Goal: Find contact information: Find contact information

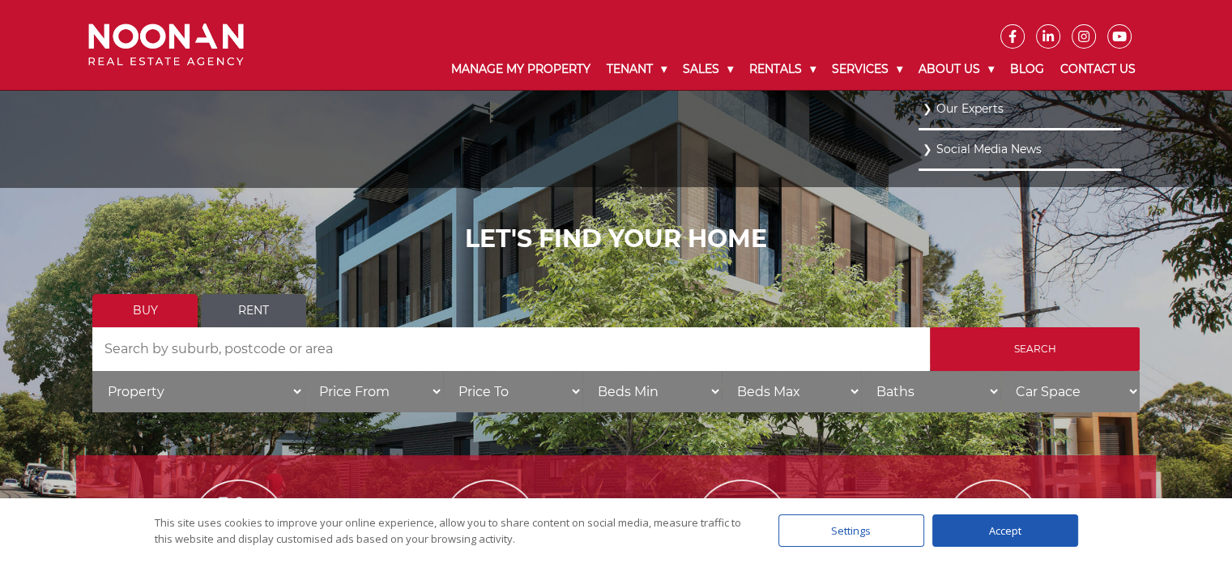
click at [953, 110] on link "Our Experts" at bounding box center [1020, 109] width 194 height 22
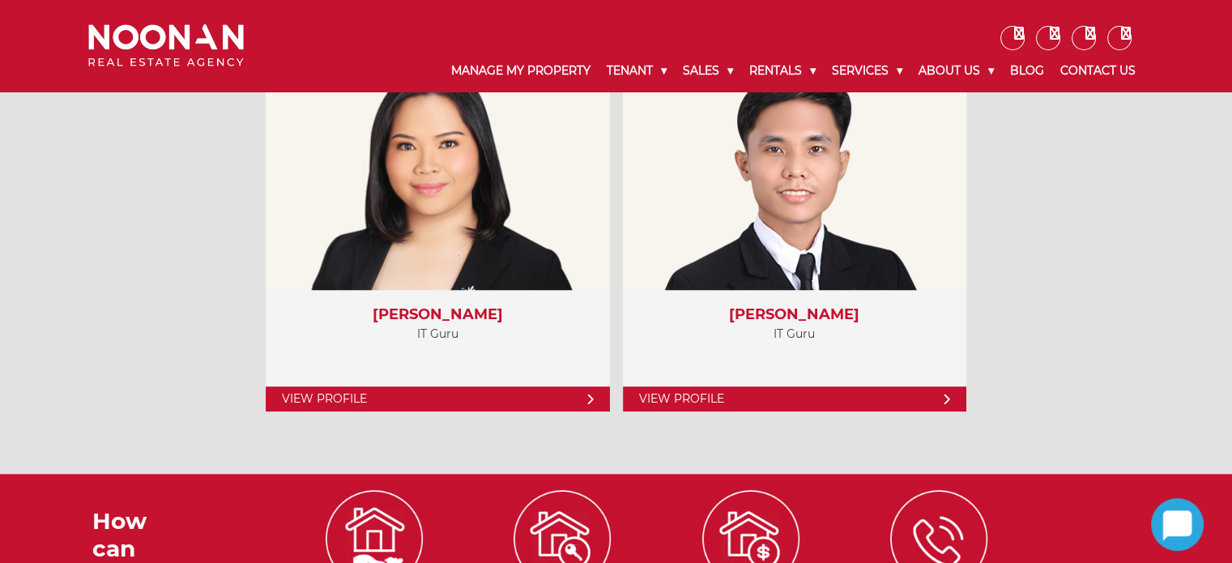
scroll to position [7276, 0]
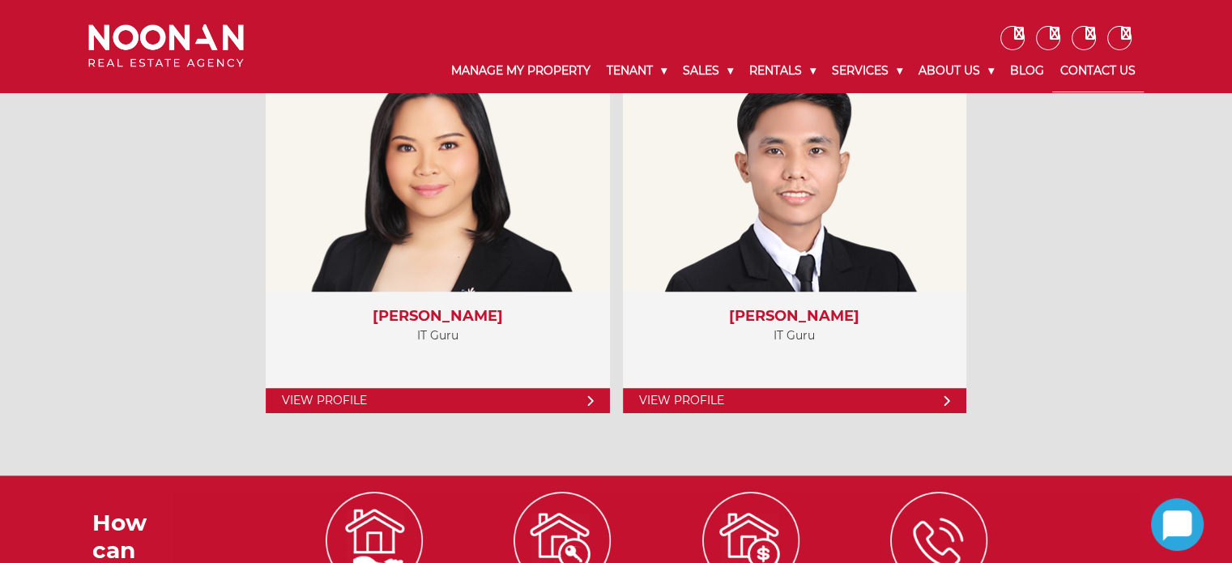
click at [1085, 70] on link "Contact Us" at bounding box center [1098, 71] width 92 height 42
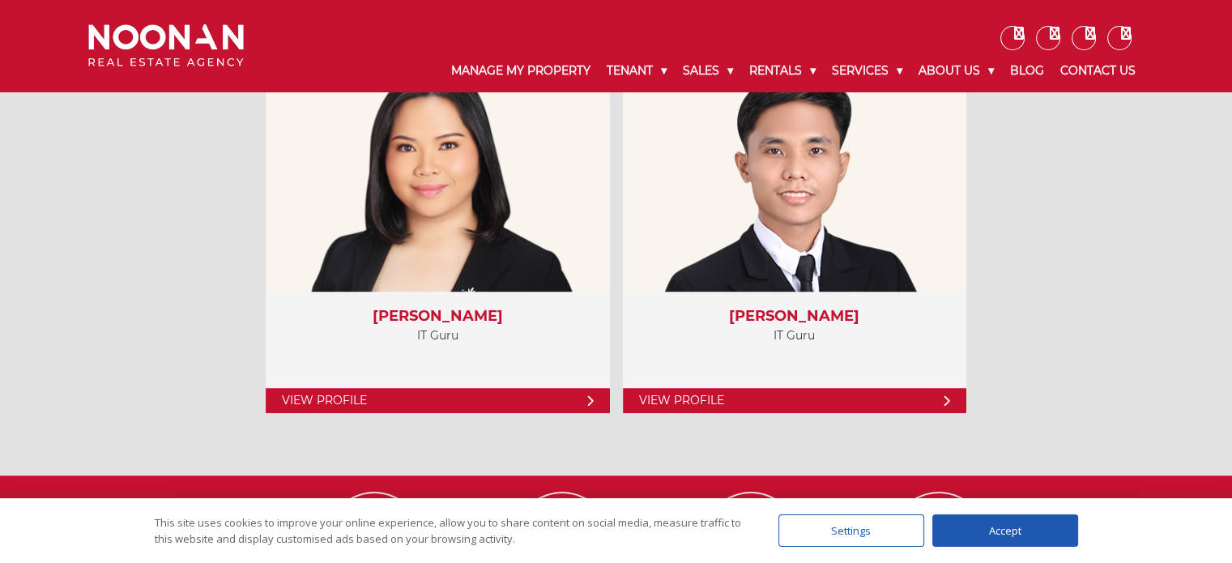
scroll to position [7600, 0]
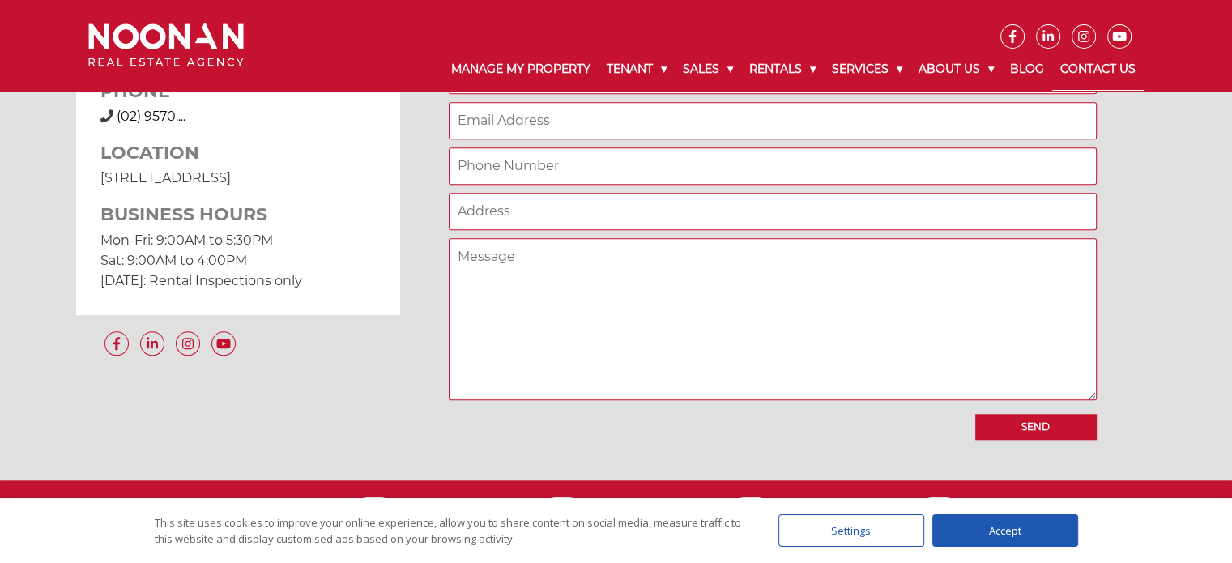
scroll to position [1215, 0]
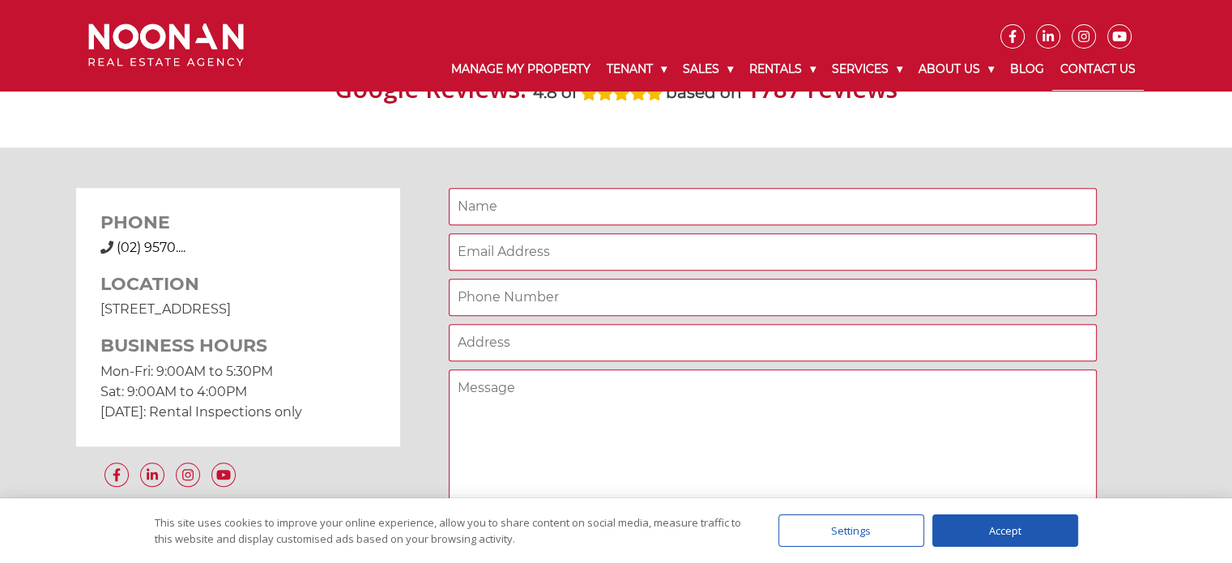
click at [171, 249] on span "(02) 9570...." at bounding box center [151, 247] width 69 height 15
click at [391, 197] on div "PHONE (02) 9570 9999 (02) 9570.... LOCATION 31 Morts Road Mortdale NSW 2223 BUS…" at bounding box center [238, 317] width 324 height 258
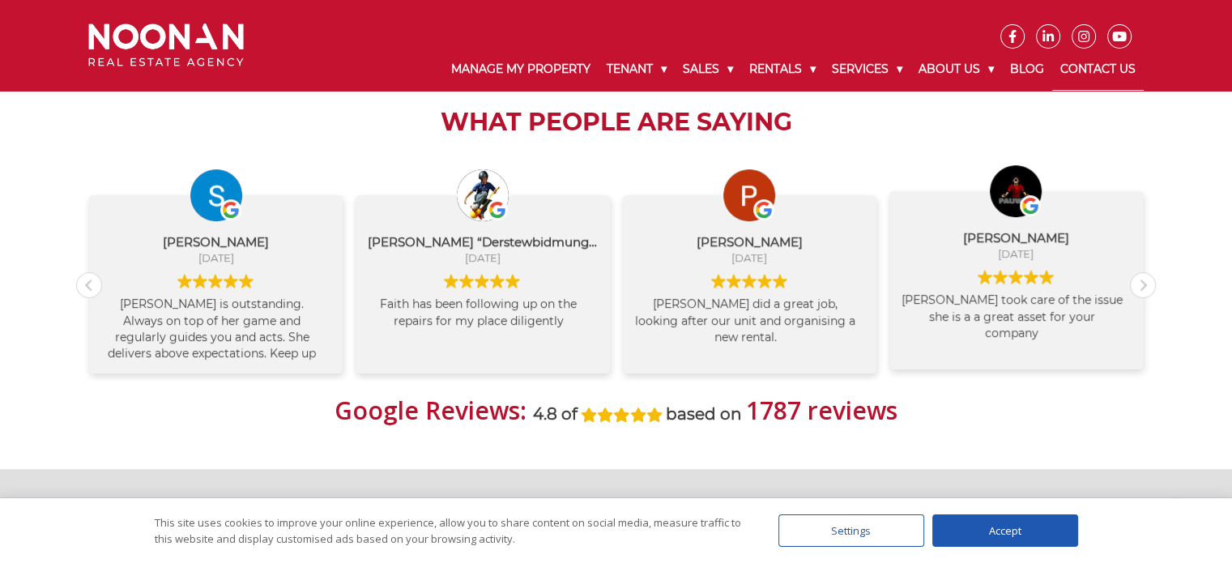
scroll to position [891, 0]
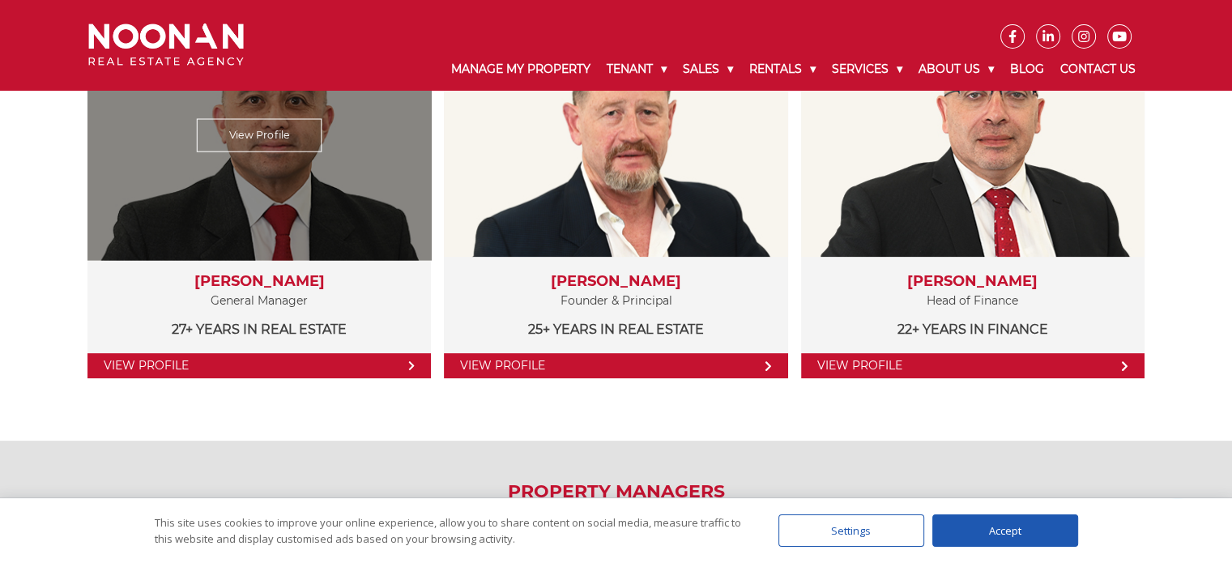
scroll to position [331, 0]
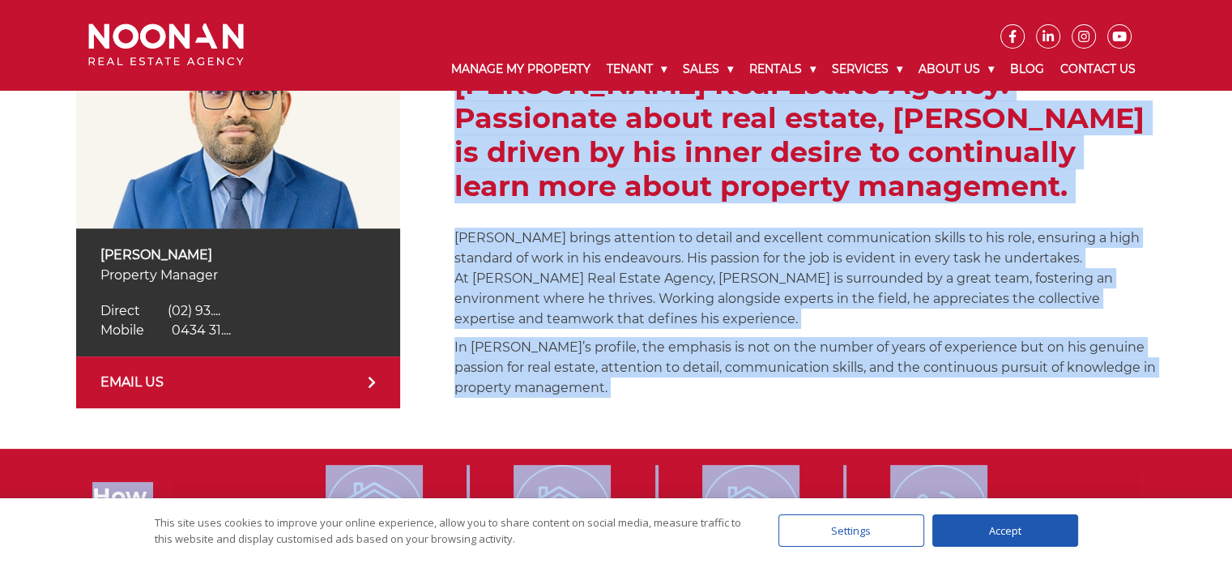
scroll to position [397, 0]
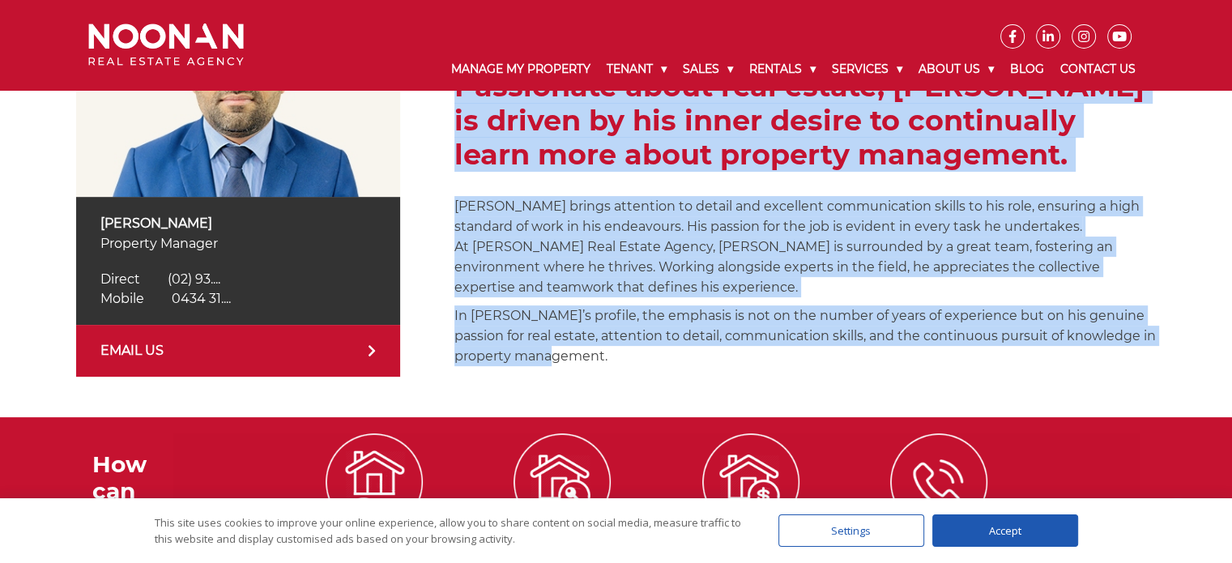
drag, startPoint x: 457, startPoint y: 139, endPoint x: 570, endPoint y: 354, distance: 243.2
click at [570, 354] on div "Sanjay Bhusal is a dedicated professional with over a year of experience at Noo…" at bounding box center [806, 172] width 702 height 409
copy div "Sanjay Bhusal is a dedicated professional with over a year of experience at Noo…"
click at [538, 297] on div "Sanjay Bhusal is a dedicated professional with over a year of experience at Noo…" at bounding box center [806, 172] width 702 height 409
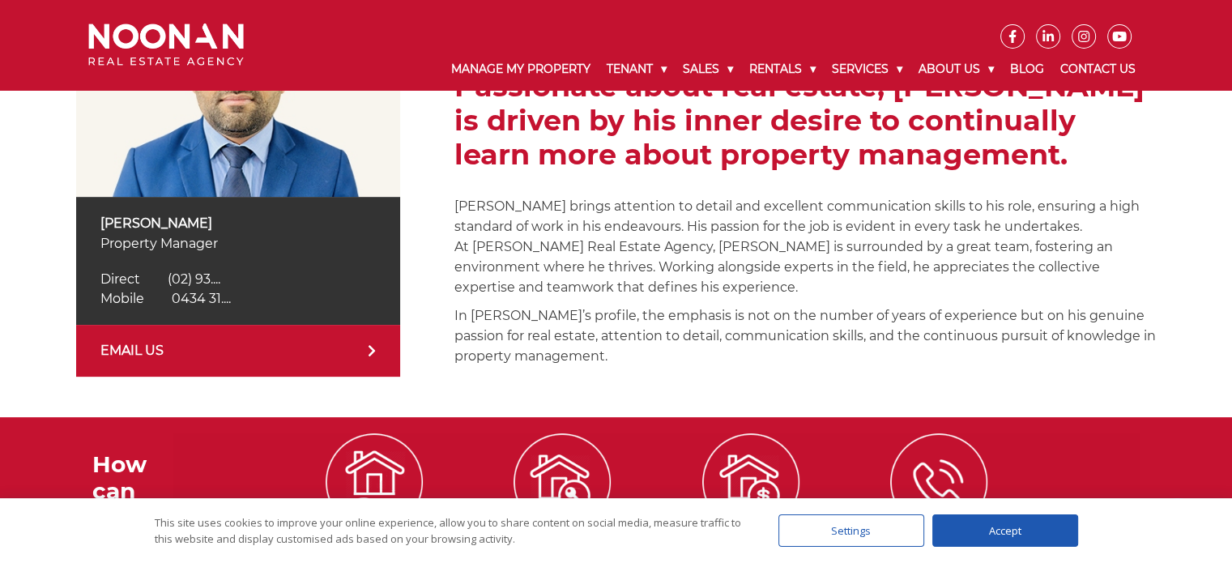
click at [215, 296] on span "0434 31...." at bounding box center [201, 298] width 59 height 15
drag, startPoint x: 258, startPoint y: 298, endPoint x: 173, endPoint y: 294, distance: 85.2
click at [173, 294] on div "Mobile 0434 318 171 Mobile 0434 31...." at bounding box center [237, 298] width 275 height 19
copy span "0434 318 171"
click at [188, 386] on div "Sanjay Bhusal Property Manager Direct (02) 9330 6805 Direct (02) 93.... Mobile …" at bounding box center [616, 172] width 1080 height 490
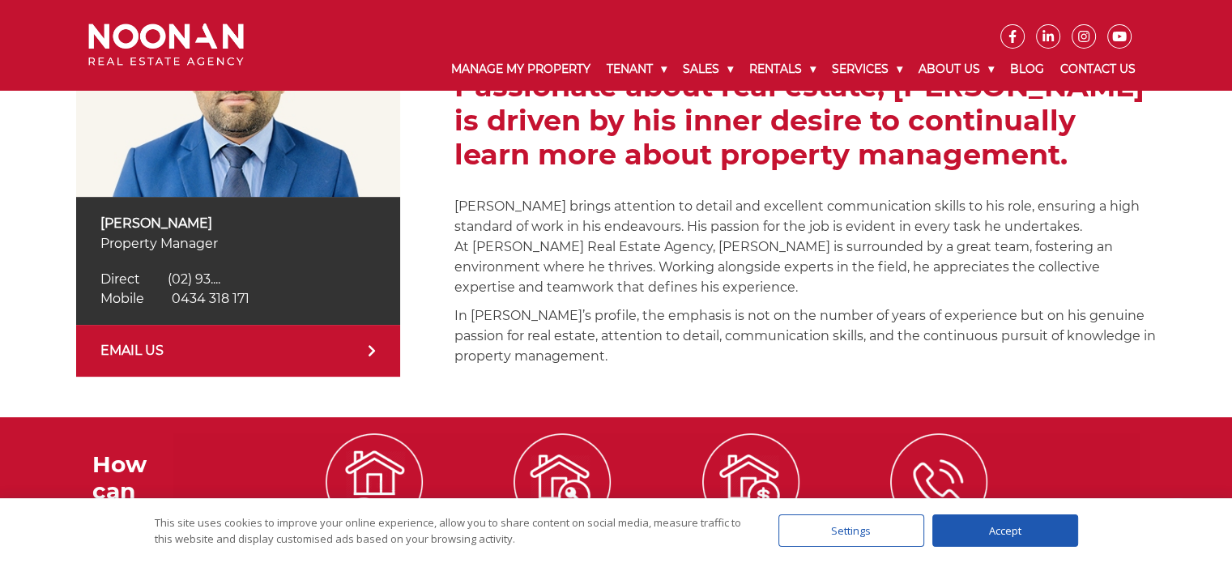
scroll to position [235, 0]
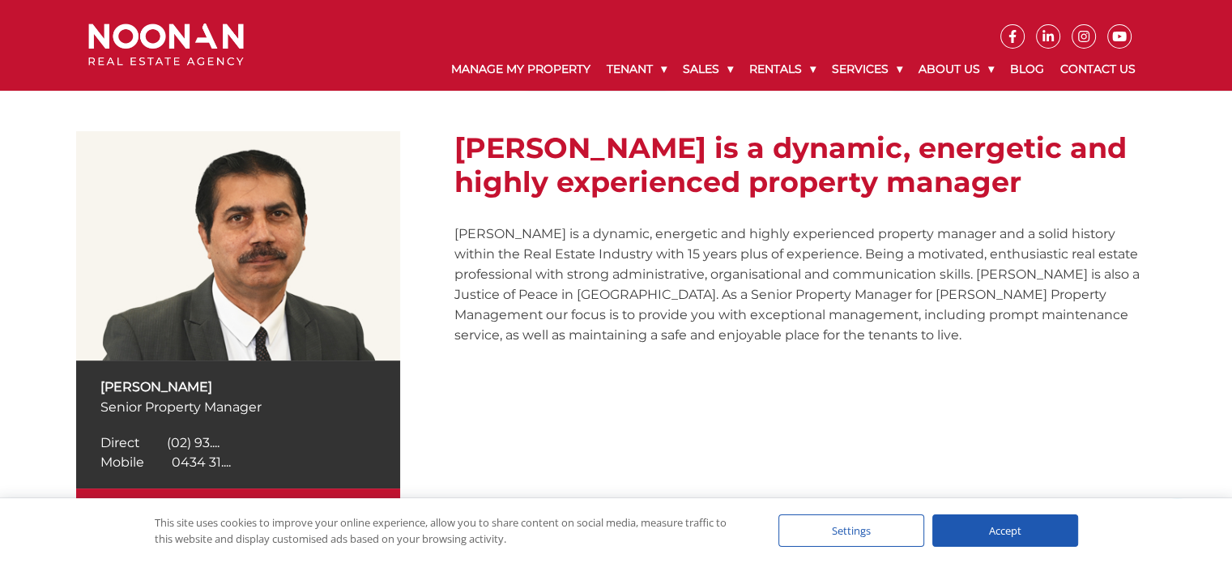
scroll to position [243, 0]
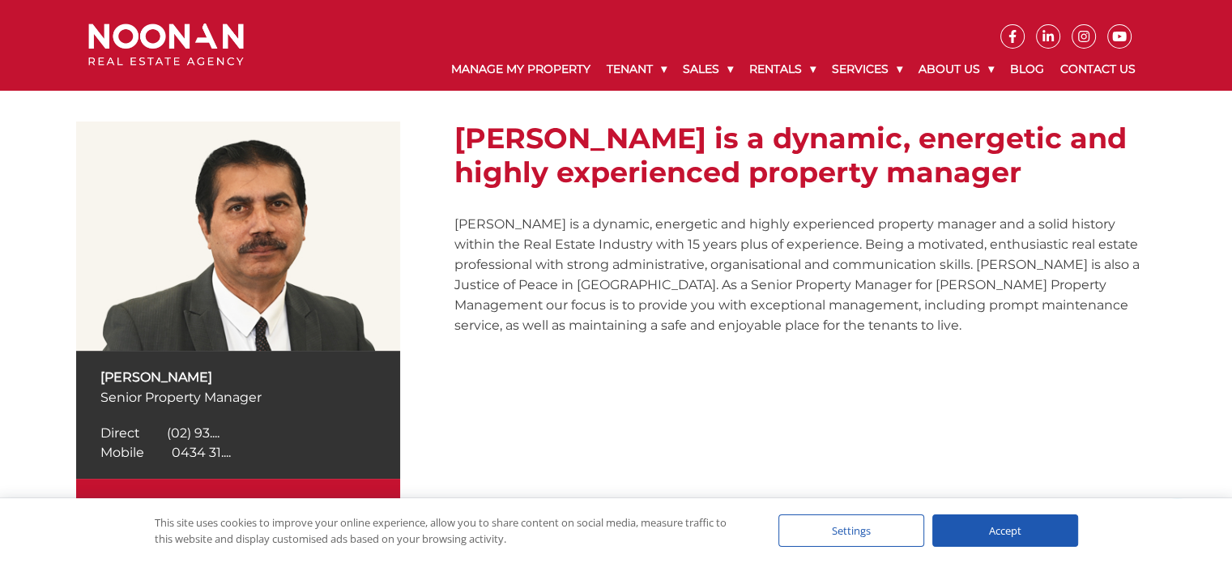
click at [224, 216] on img at bounding box center [238, 236] width 324 height 229
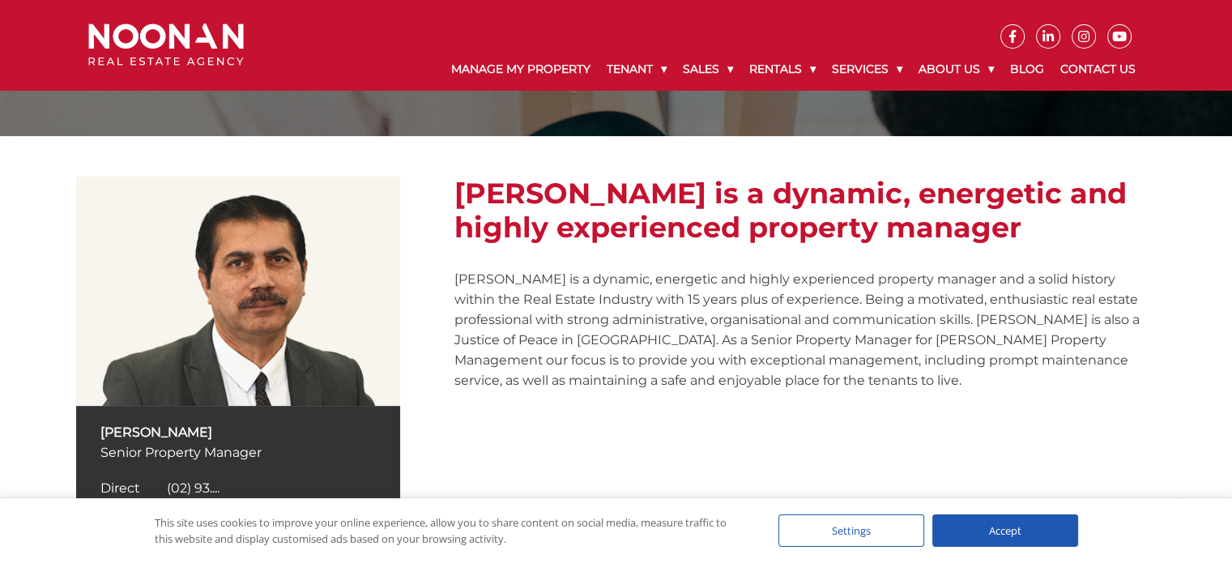
scroll to position [162, 0]
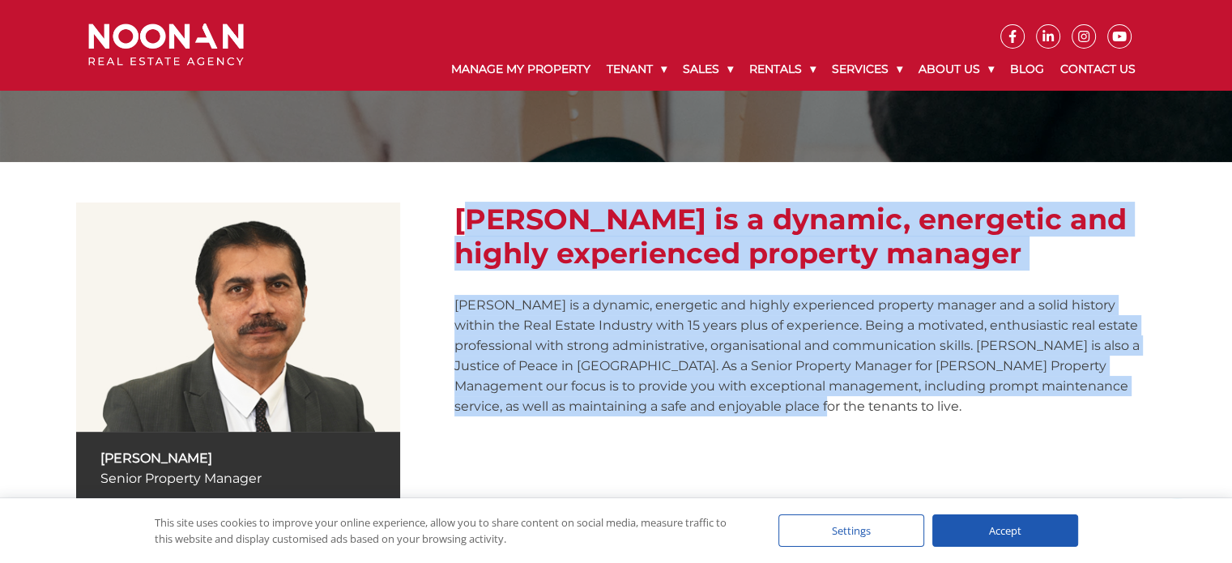
drag, startPoint x: 771, startPoint y: 409, endPoint x: 450, endPoint y: 234, distance: 366.2
click at [450, 234] on div "Vidhan Verma Senior Property Manager Direct (02) 9330 6810 Direct (02) 93.... M…" at bounding box center [616, 407] width 1080 height 409
copy div "Vidhan Verma is a dynamic, energetic and highly experienced property manager Vi…"
drag, startPoint x: 901, startPoint y: 381, endPoint x: 898, endPoint y: 393, distance: 12.6
click at [901, 381] on p "Vidhan Verma is a dynamic, energetic and highly experienced property manager an…" at bounding box center [806, 356] width 702 height 122
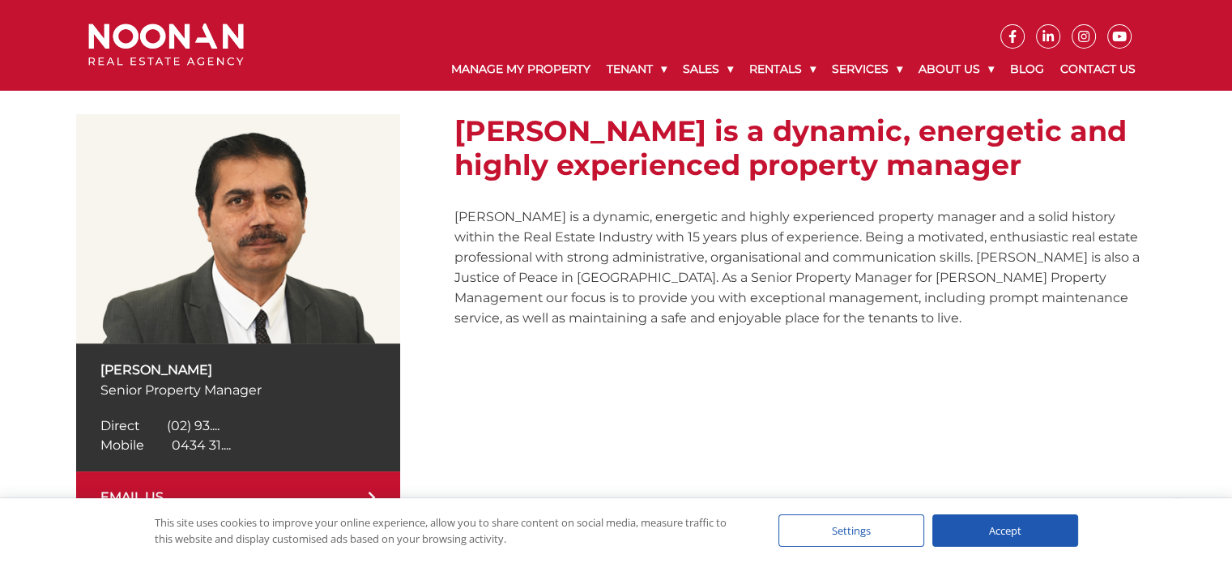
scroll to position [405, 0]
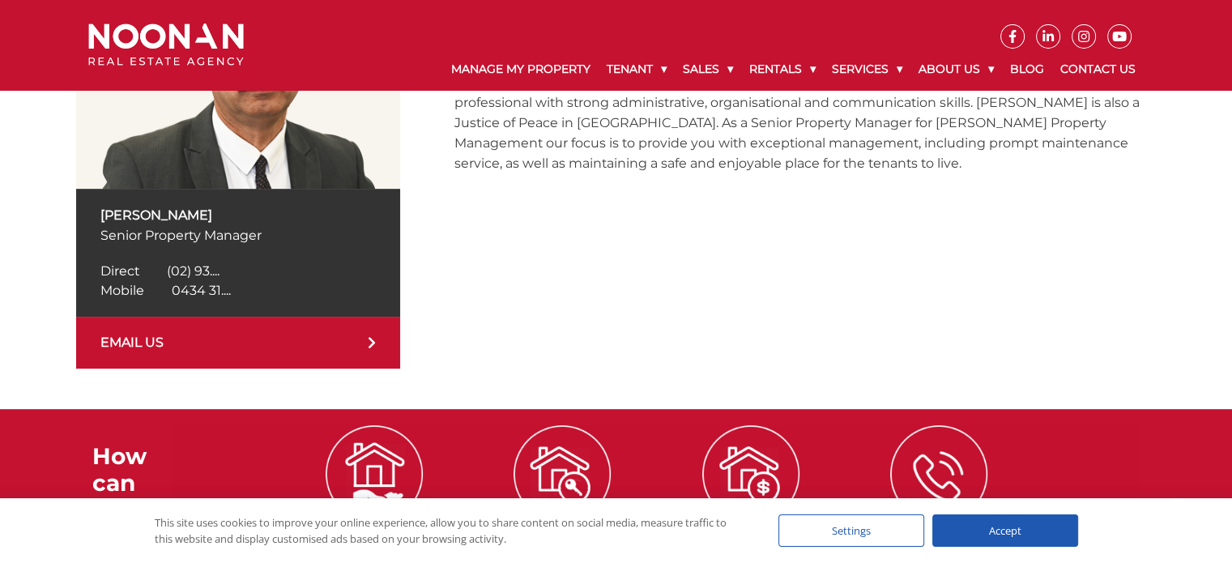
click at [202, 289] on span "0434 31...." at bounding box center [201, 290] width 59 height 15
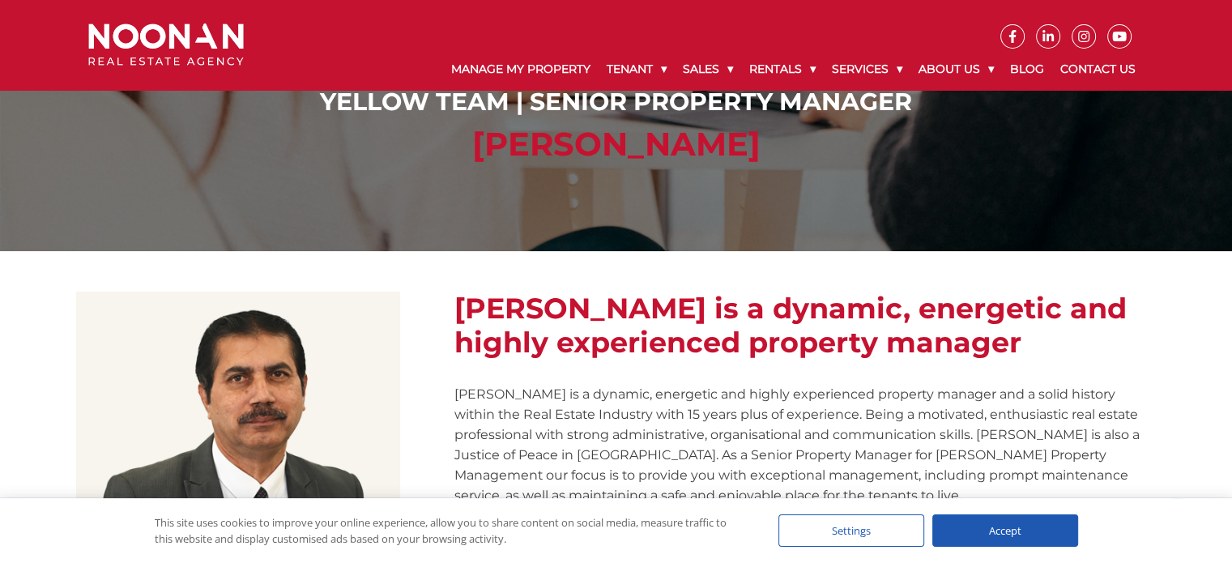
scroll to position [0, 0]
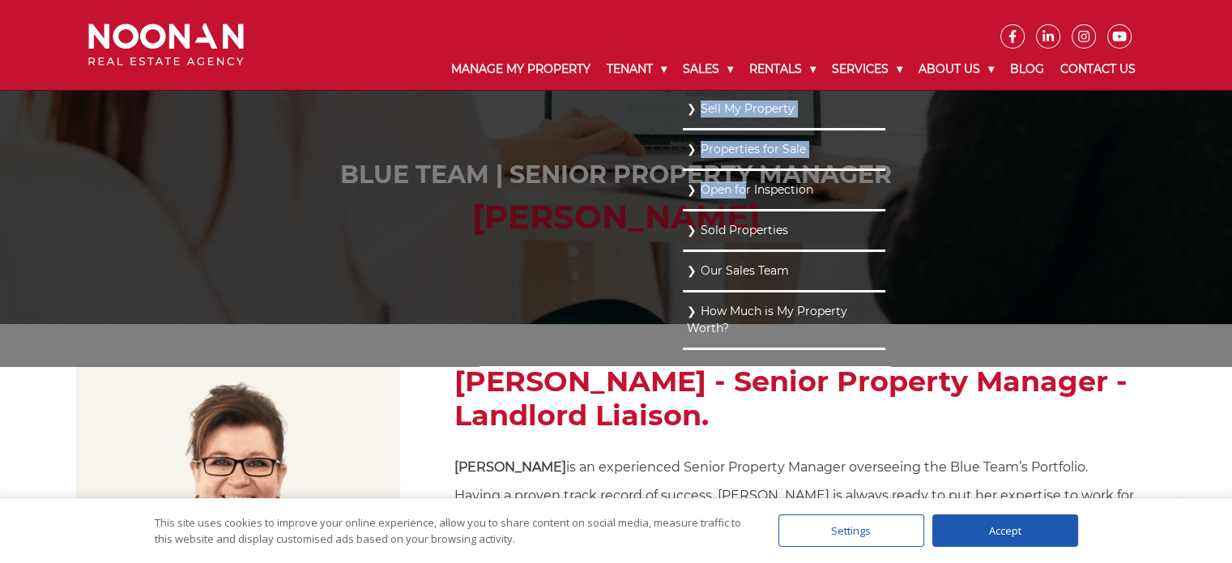
drag, startPoint x: 885, startPoint y: 173, endPoint x: 749, endPoint y: 172, distance: 136.1
click at [725, 170] on ul "Sell My Property Properties for Sale Open for Inspection Sold Properties Our Sa…" at bounding box center [784, 228] width 203 height 276
click at [886, 194] on ul "Sell My Property Properties for Sale Open for Inspection Sold Properties Our Sa…" at bounding box center [784, 228] width 203 height 276
click at [683, 277] on ul "Sell My Property Properties for Sale Open for Inspection Sold Properties Our Sa…" at bounding box center [784, 228] width 203 height 276
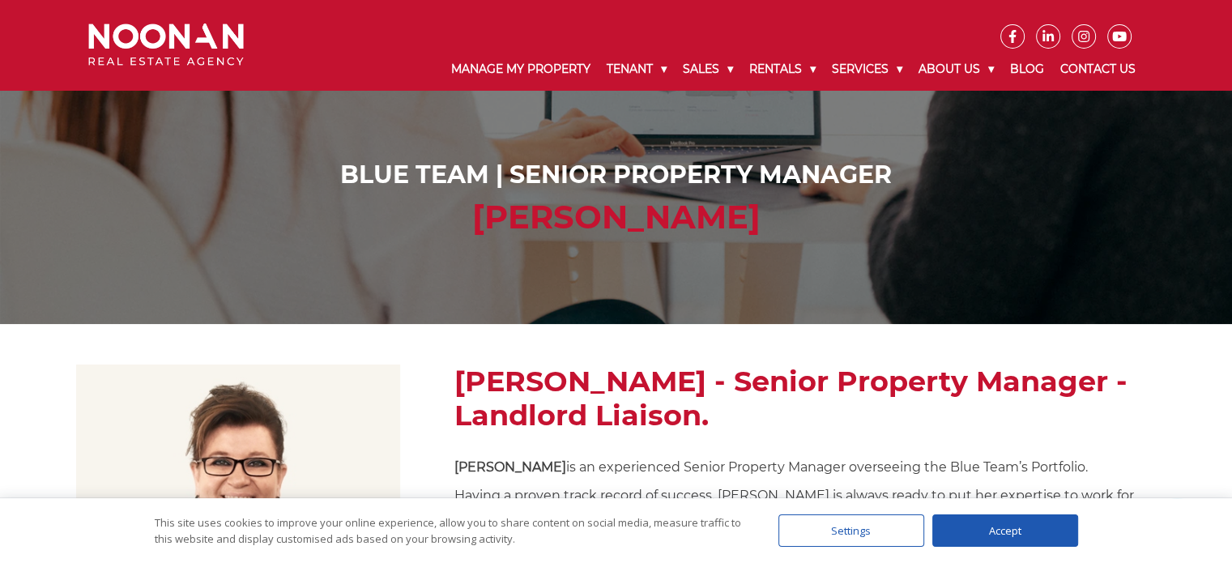
drag, startPoint x: 513, startPoint y: 171, endPoint x: 886, endPoint y: 160, distance: 372.9
click at [886, 160] on h1 "Blue Team | Senior Property Manager" at bounding box center [616, 174] width 1048 height 29
copy h1 "Senior Property Manager"
click at [513, 277] on div "Blue Team | Senior Property Manager Amela Sowinski" at bounding box center [616, 162] width 1232 height 324
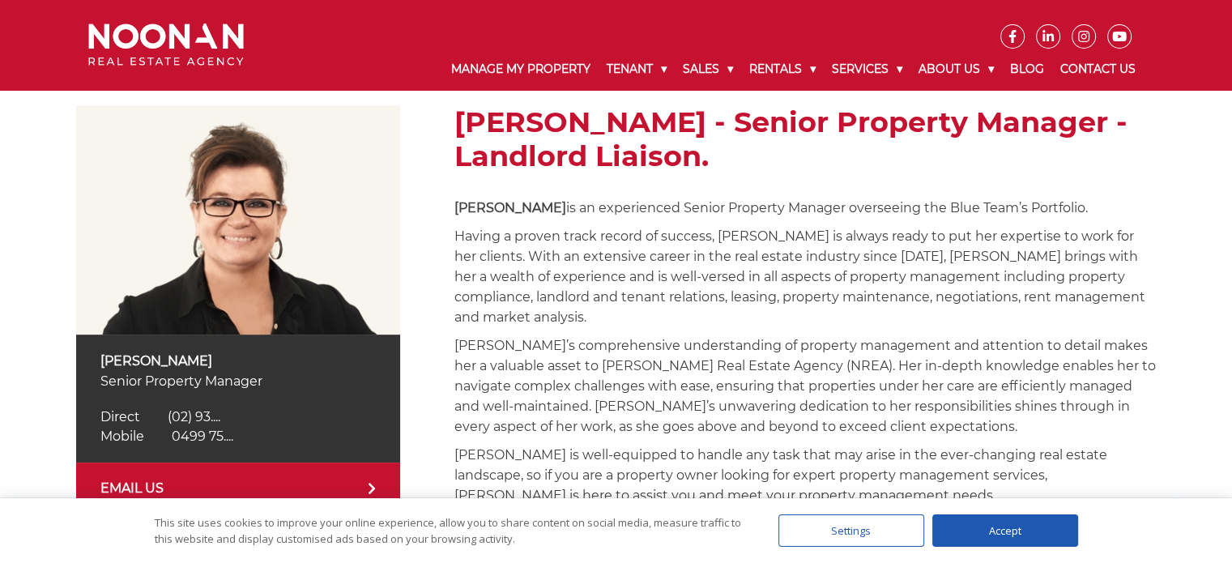
scroll to position [324, 0]
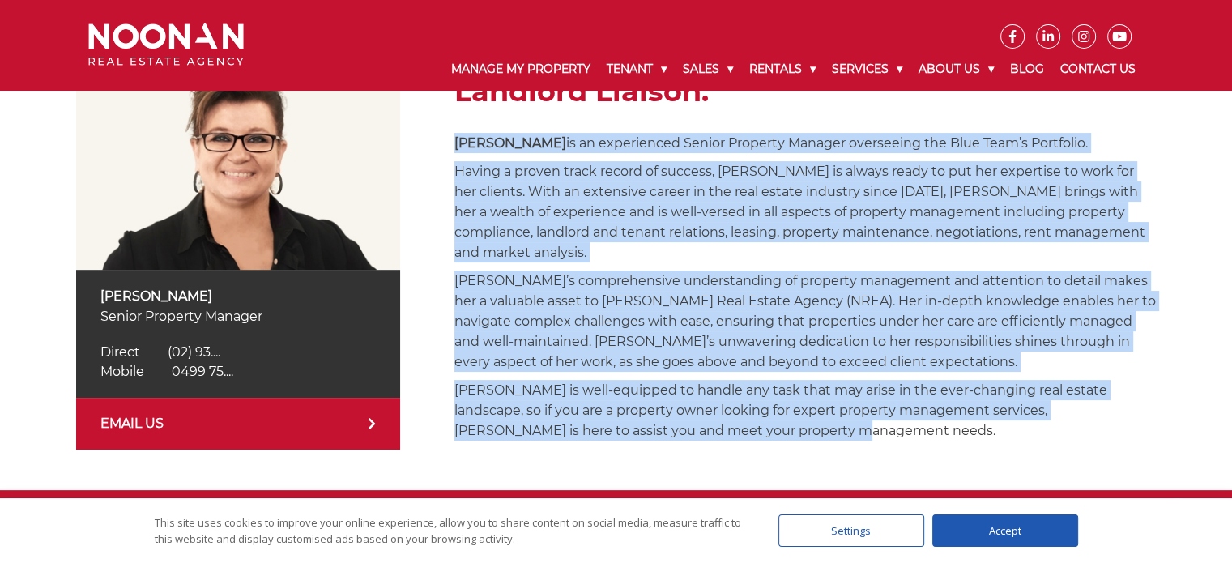
drag, startPoint x: 742, startPoint y: 411, endPoint x: 451, endPoint y: 147, distance: 392.3
click at [451, 147] on div "Amela Sowinski Senior Property Manager Direct (02) 9330 6827 Direct (02) 93....…" at bounding box center [616, 245] width 1080 height 409
copy div "Amela Sowinski is an experienced Senior Property Manager overseeing the Blue Te…"
click at [1057, 245] on div "Amela Sowinski - Senior Property Manager - Landlord Liaison. Amela Sowinski is …" at bounding box center [806, 245] width 702 height 409
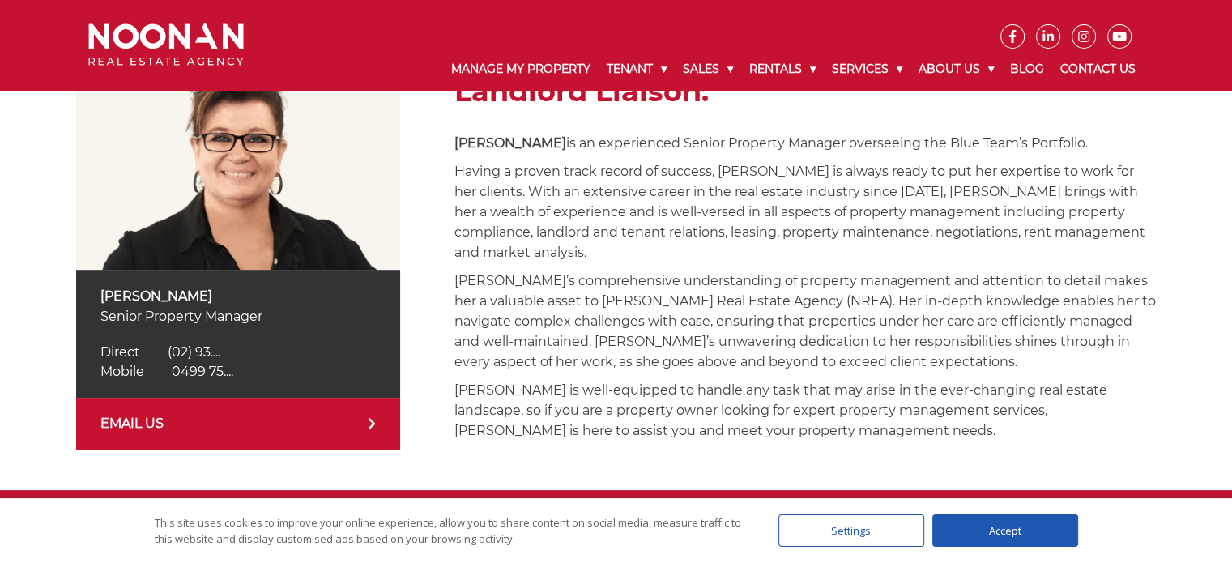
click at [224, 369] on span "0499 75...." at bounding box center [203, 371] width 62 height 15
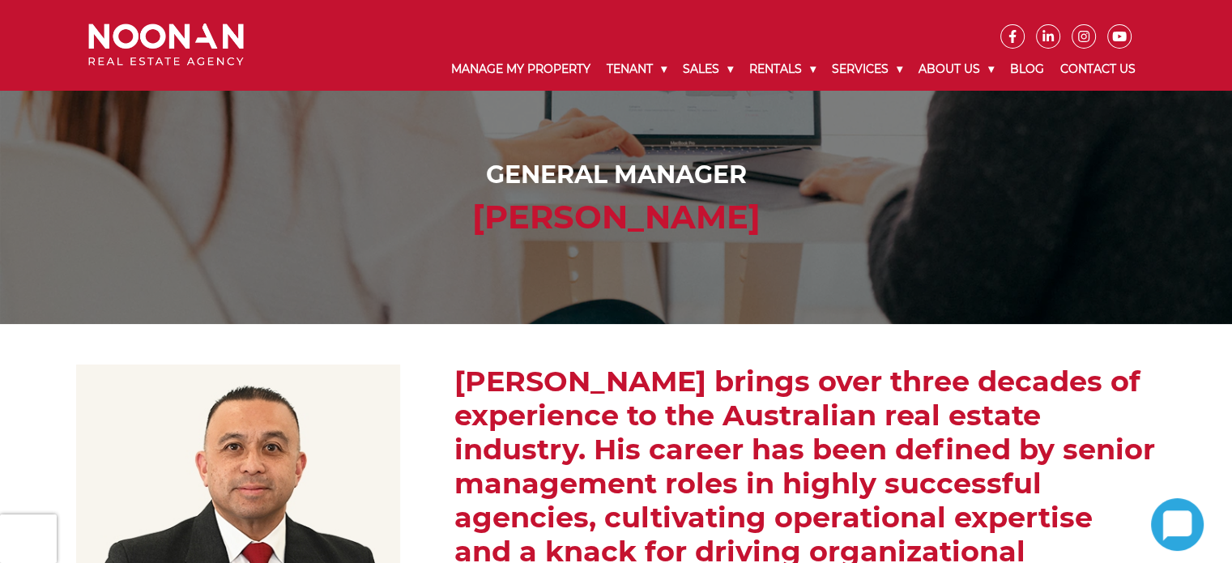
drag, startPoint x: 757, startPoint y: 177, endPoint x: 491, endPoint y: 166, distance: 266.0
click at [491, 166] on h1 "General Manager" at bounding box center [616, 174] width 1048 height 29
copy h1 "General Manager"
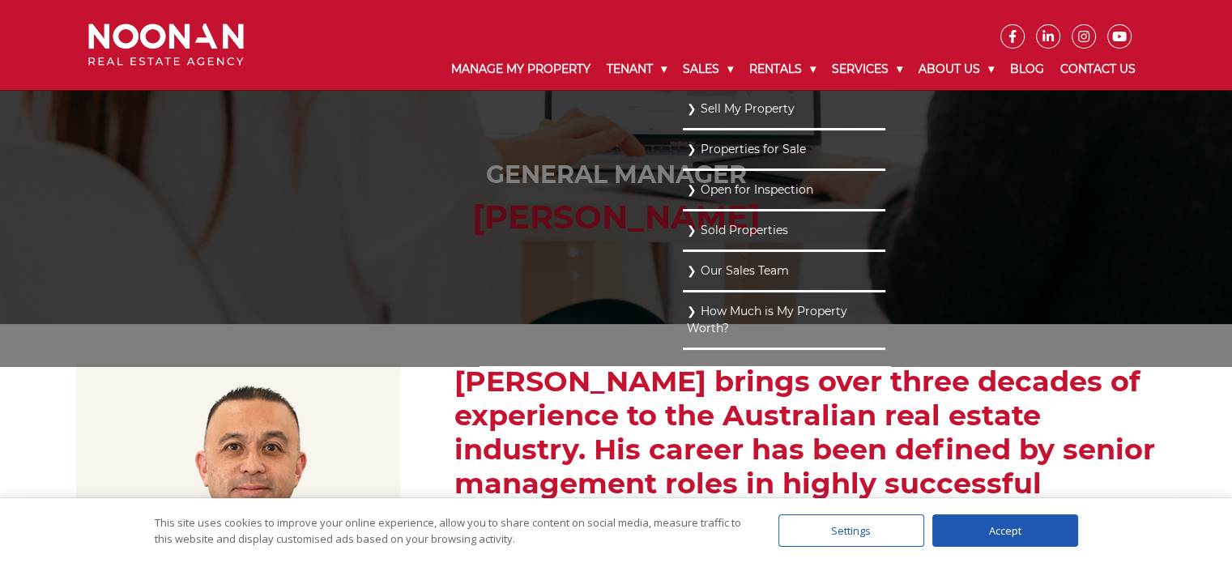
click at [683, 261] on ul "Sell My Property Properties for Sale Open for Inspection Sold Properties Our Sa…" at bounding box center [784, 228] width 203 height 276
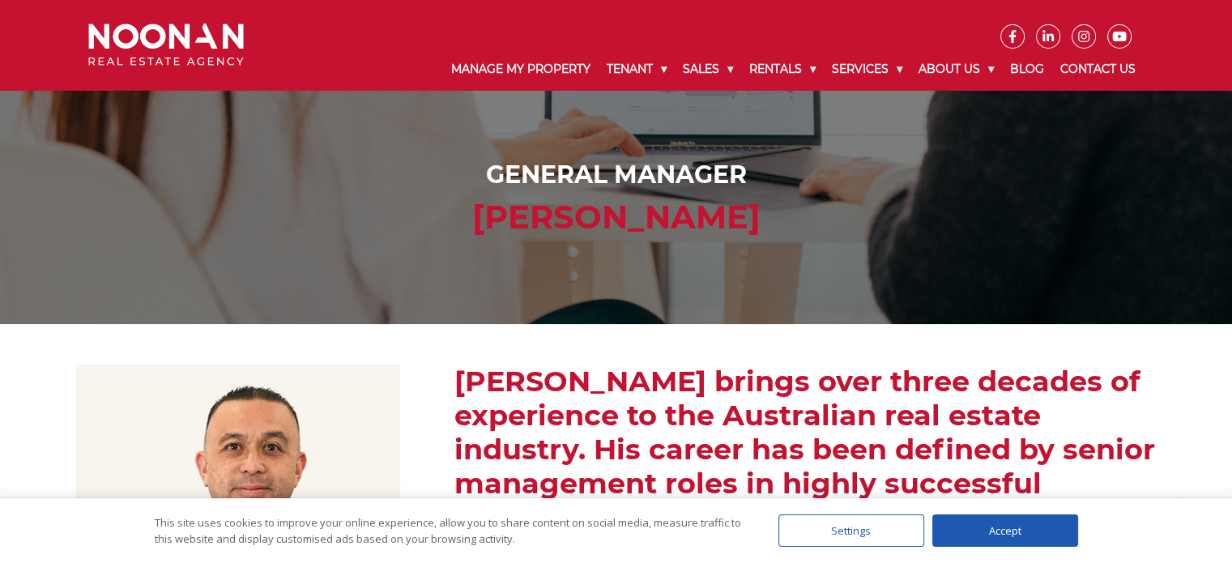
click at [367, 401] on img at bounding box center [238, 479] width 324 height 229
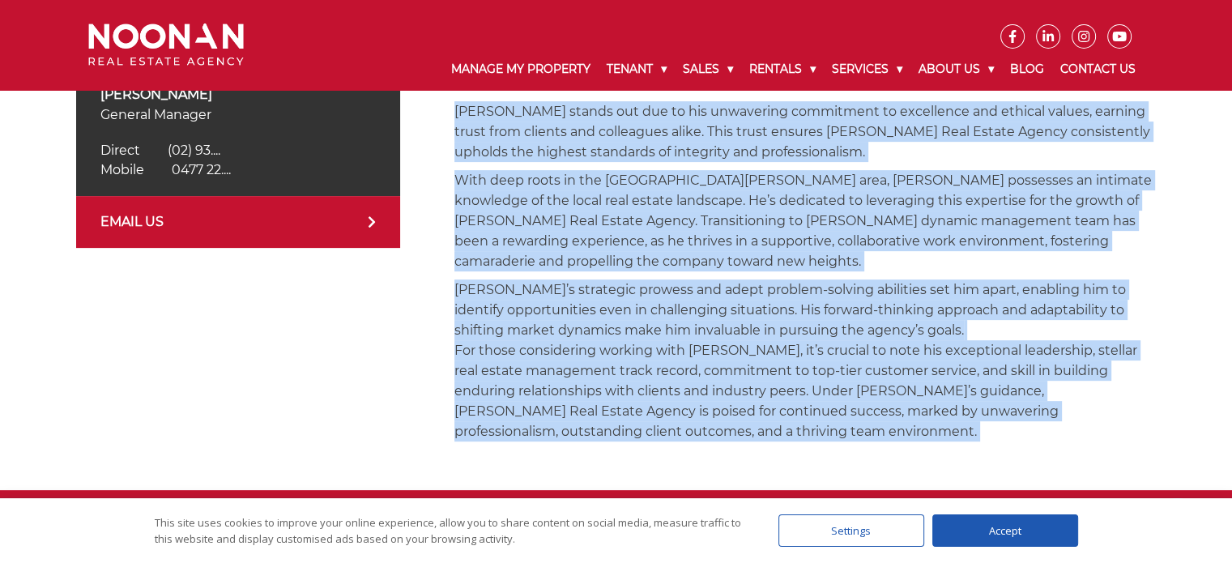
scroll to position [574, 0]
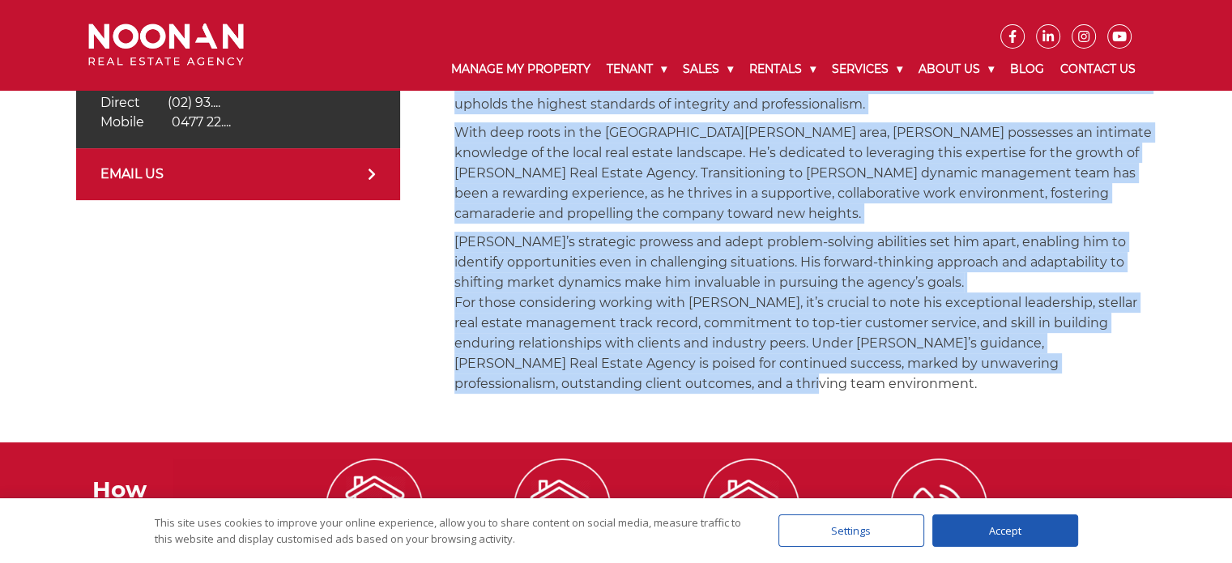
drag, startPoint x: 459, startPoint y: 136, endPoint x: 587, endPoint y: 350, distance: 248.9
click at [587, 350] on div "[PERSON_NAME] brings over three decades of experience to the Australian real es…" at bounding box center [806, 96] width 702 height 611
copy div "Lorem ipsumd sita conse adipisc el seddoeiusm te inc Utlaboreet dolo magnaa eni…"
click at [920, 192] on div "[PERSON_NAME] brings over three decades of experience to the Australian real es…" at bounding box center [806, 96] width 702 height 611
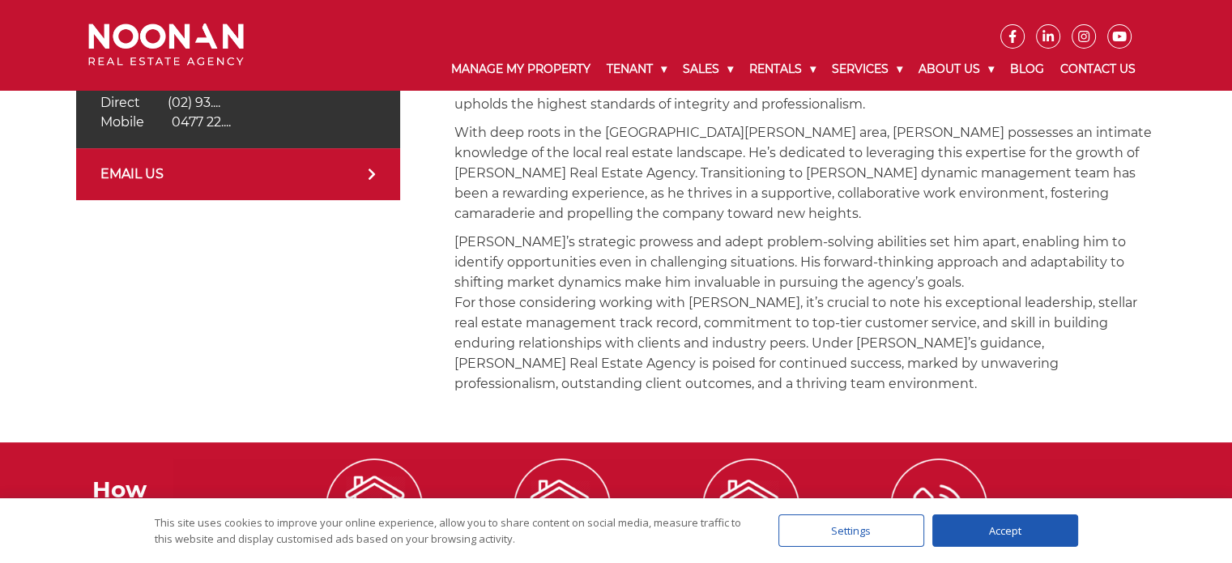
scroll to position [412, 0]
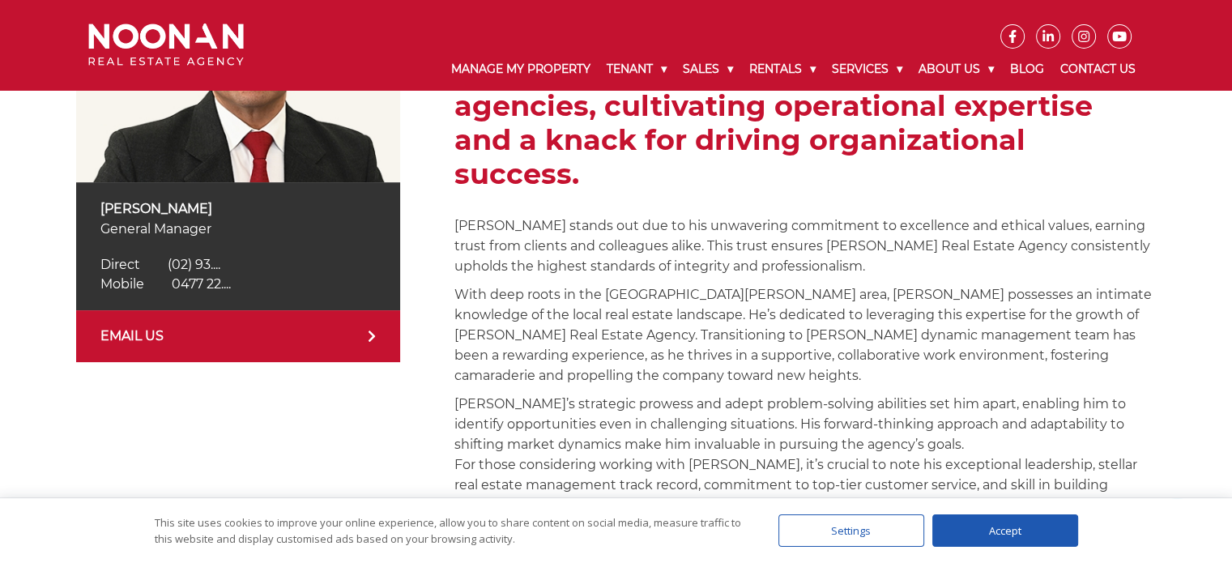
click at [202, 285] on span "0477 22...." at bounding box center [201, 283] width 59 height 15
drag, startPoint x: 262, startPoint y: 281, endPoint x: 174, endPoint y: 288, distance: 87.8
click at [174, 288] on div "Mobile [PHONE_NUMBER] Mobile 0477 22...." at bounding box center [237, 284] width 275 height 19
copy span "0477 225 511"
click at [192, 362] on div "[PERSON_NAME] General Manager Direct [PHONE_NUMBER] Direct (02) 93.... Mobile […" at bounding box center [238, 258] width 324 height 611
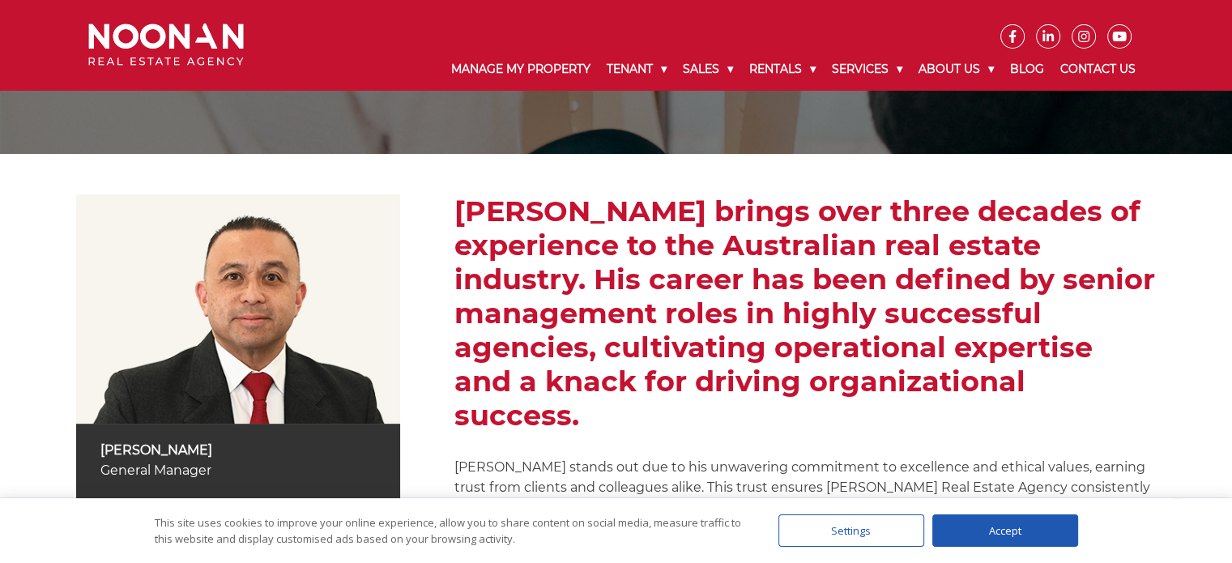
scroll to position [169, 0]
